Goal: Information Seeking & Learning: Learn about a topic

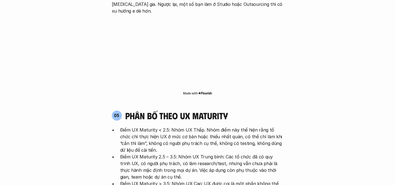
scroll to position [955, 0]
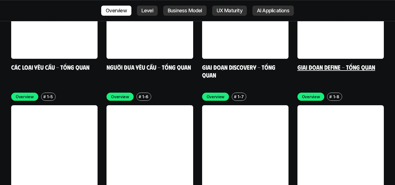
scroll to position [1675, 0]
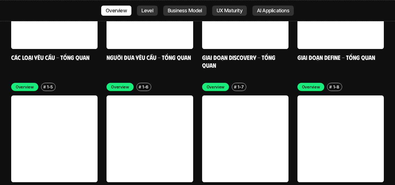
click at [21, 95] on link at bounding box center [54, 138] width 86 height 86
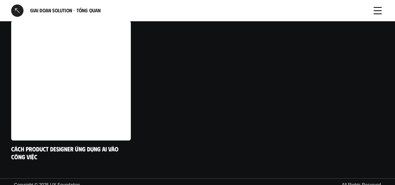
scroll to position [166, 0]
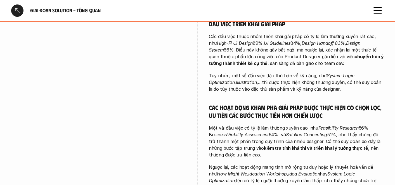
click at [18, 13] on div at bounding box center [17, 10] width 12 height 12
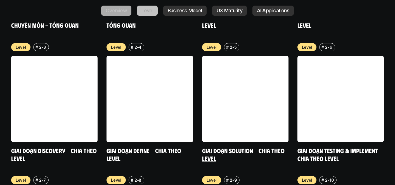
scroll to position [2024, 0]
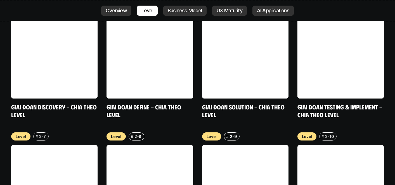
click at [224, 145] on link at bounding box center [245, 188] width 86 height 86
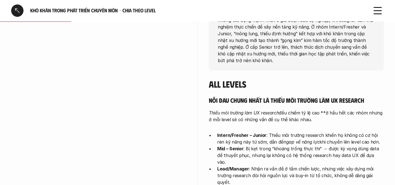
scroll to position [114, 0]
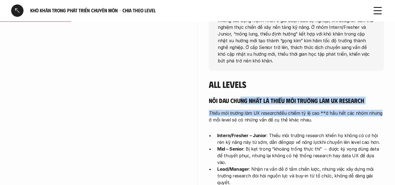
drag, startPoint x: 241, startPoint y: 94, endPoint x: 331, endPoint y: 128, distance: 96.6
click at [376, 107] on div "Nỗi đau chung nhất là thiếu môi trường làm UX research Thiếu môi trường làm UX …" at bounding box center [296, 158] width 175 height 122
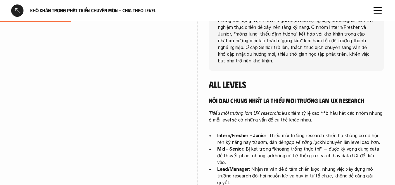
click at [320, 132] on p "Intern/Fresher – Junior : Thiếu môi trường research khiến họ không có cơ hội rè…" at bounding box center [300, 138] width 167 height 13
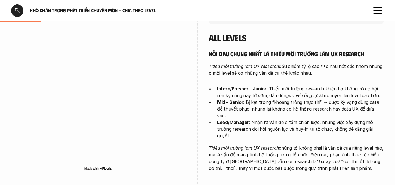
scroll to position [161, 0]
click at [262, 63] on p "Thiếu môi trường làm UX research đều chiếm tỷ lệ cao **ở hầu hết các nhóm nhưng…" at bounding box center [296, 69] width 175 height 13
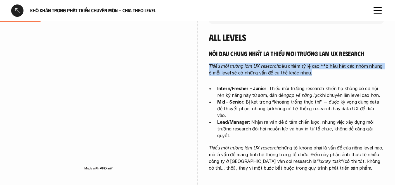
click at [262, 63] on p "Thiếu môi trường làm UX research đều chiếm tỷ lệ cao **ở hầu hết các nhóm nhưng…" at bounding box center [296, 69] width 175 height 13
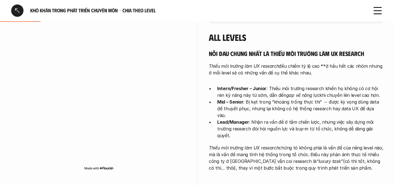
click at [272, 90] on p "Intern/Fresher – Junior : Thiếu môi trường research khiến họ không có cơ hội rè…" at bounding box center [300, 91] width 167 height 13
click at [271, 91] on p "Intern/Fresher – Junior : Thiếu môi trường research khiến họ không có cơ hội rè…" at bounding box center [300, 91] width 167 height 13
click at [272, 91] on p "Intern/Fresher – Junior : Thiếu môi trường research khiến họ không có cơ hội rè…" at bounding box center [300, 91] width 167 height 13
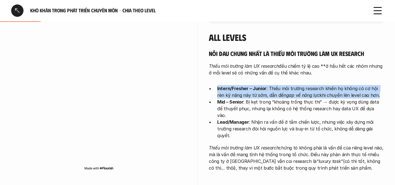
drag, startPoint x: 272, startPoint y: 91, endPoint x: 275, endPoint y: 92, distance: 3.6
click at [272, 91] on p "Intern/Fresher – Junior : Thiếu môi trường research khiến họ không có cơ hội rè…" at bounding box center [300, 91] width 167 height 13
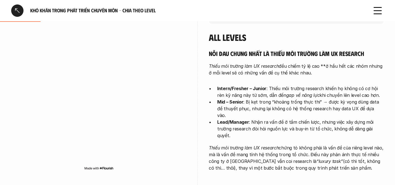
click at [228, 101] on p "Mid – Senior : Bị kẹt trong “khoảng trống thực thi” → được kỳ vọng dùng data để…" at bounding box center [300, 109] width 167 height 20
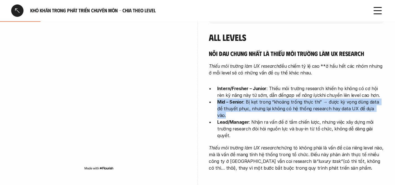
click at [227, 101] on p "Mid – Senior : Bị kẹt trong “khoảng trống thực thi” → được kỳ vọng dùng data để…" at bounding box center [300, 109] width 167 height 20
click at [226, 119] on strong "Lead/Manager" at bounding box center [233, 122] width 32 height 6
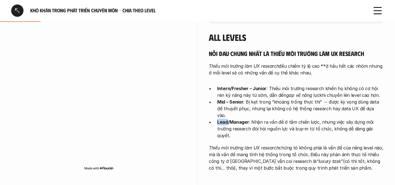
click at [226, 119] on strong "Lead/Manager" at bounding box center [233, 122] width 32 height 6
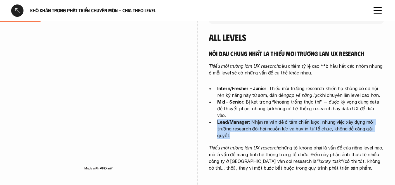
click at [226, 119] on strong "Lead/Manager" at bounding box center [233, 122] width 32 height 6
click at [235, 123] on div "Nỗi đau chung nhất là thiếu môi trường làm UX research Thiếu môi trường làm UX …" at bounding box center [296, 111] width 175 height 122
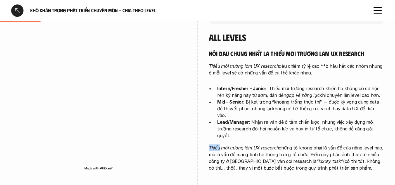
click at [235, 123] on div "Nỗi đau chung nhất là thiếu môi trường làm UX research Thiếu môi trường làm UX …" at bounding box center [296, 111] width 175 height 122
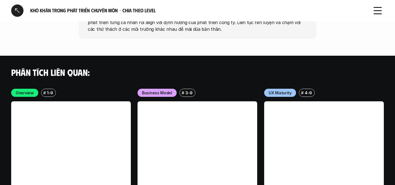
scroll to position [2203, 0]
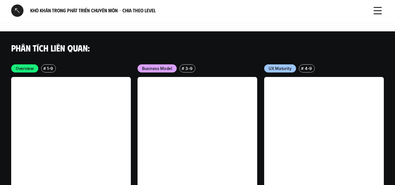
click at [285, 126] on link at bounding box center [324, 137] width 120 height 120
